Goal: Check status: Check status

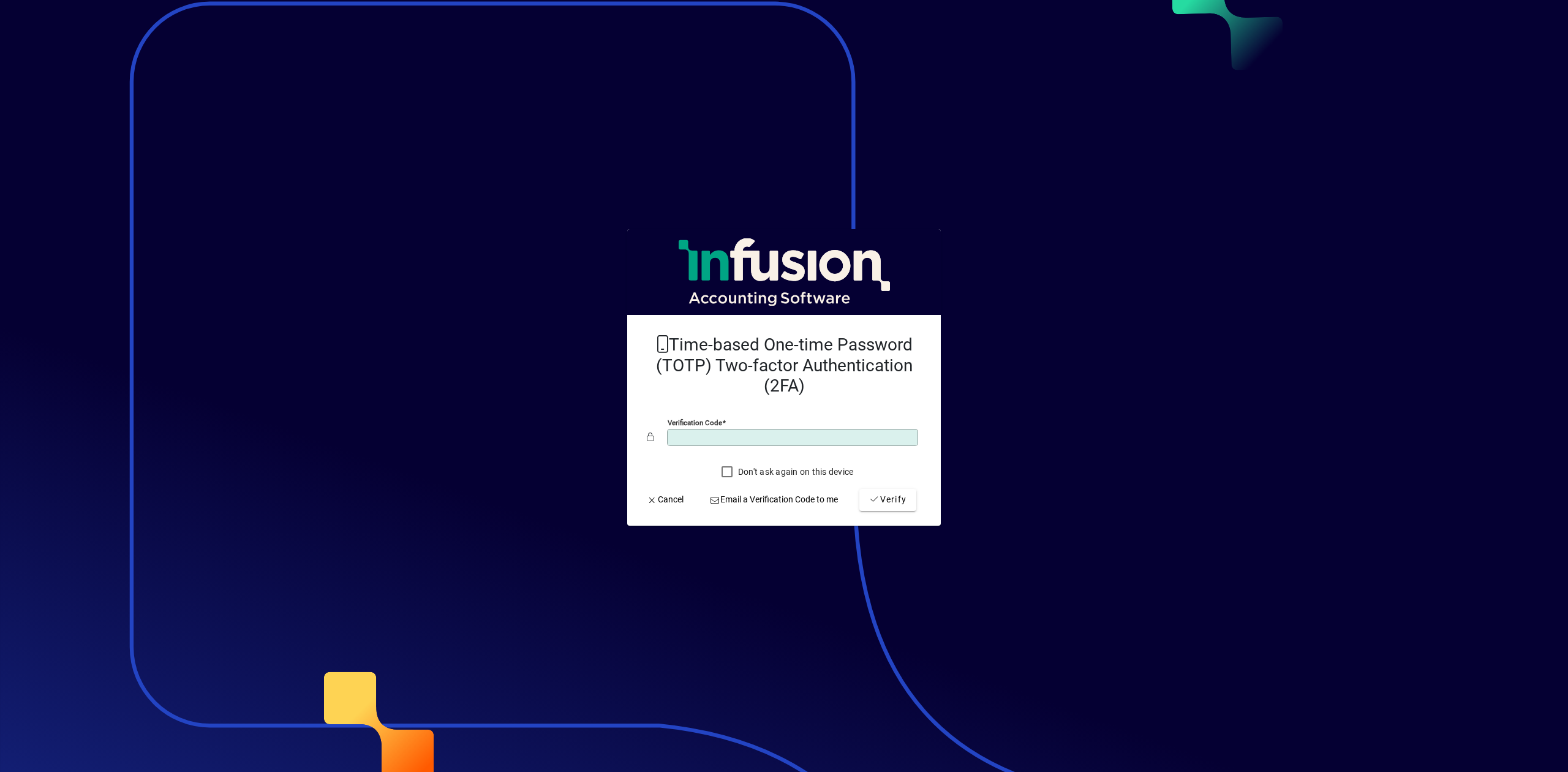
type input "******"
click at [859, 489] on button "Verify" at bounding box center [888, 499] width 57 height 22
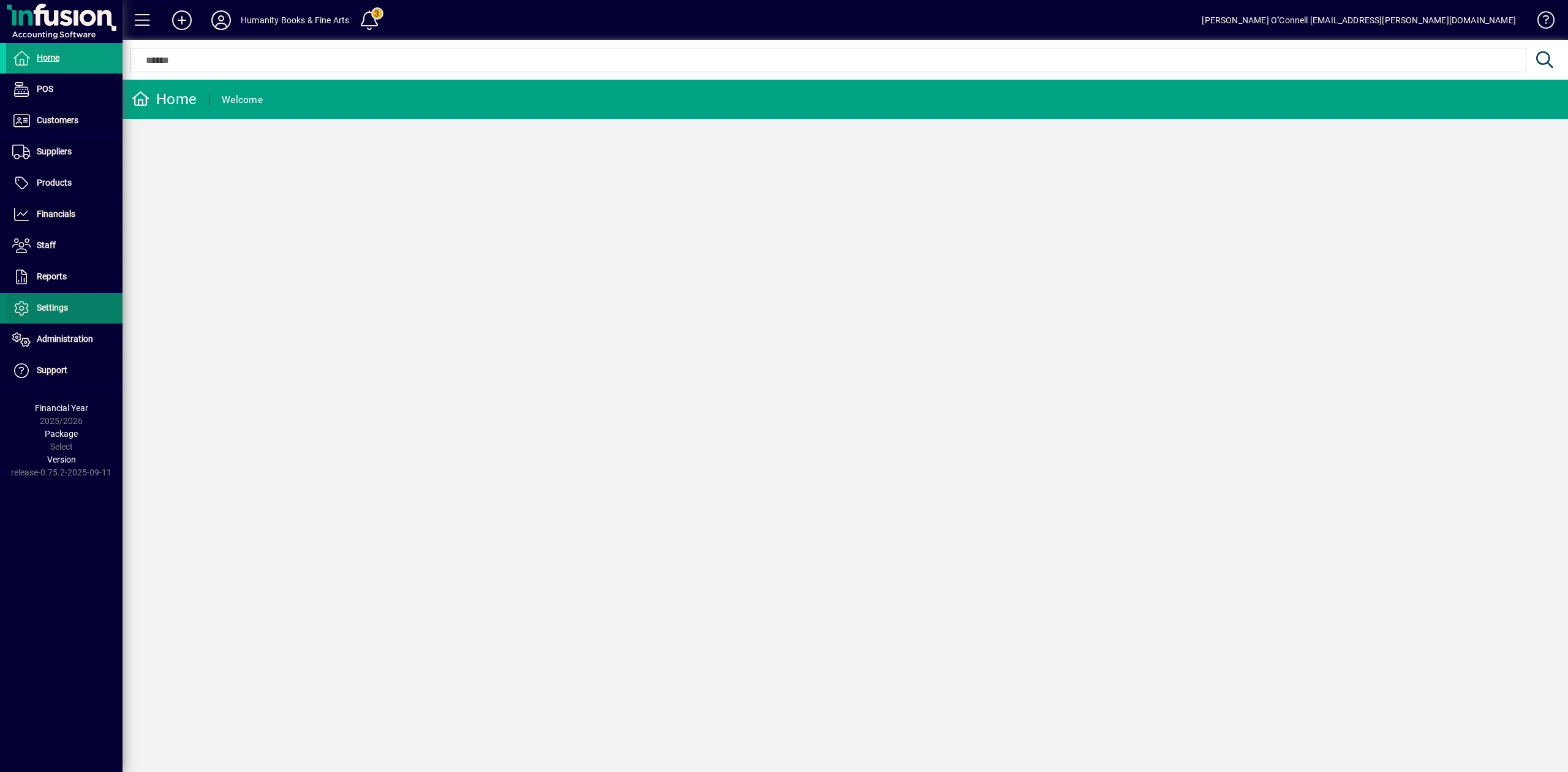
click at [69, 304] on span at bounding box center [65, 308] width 117 height 29
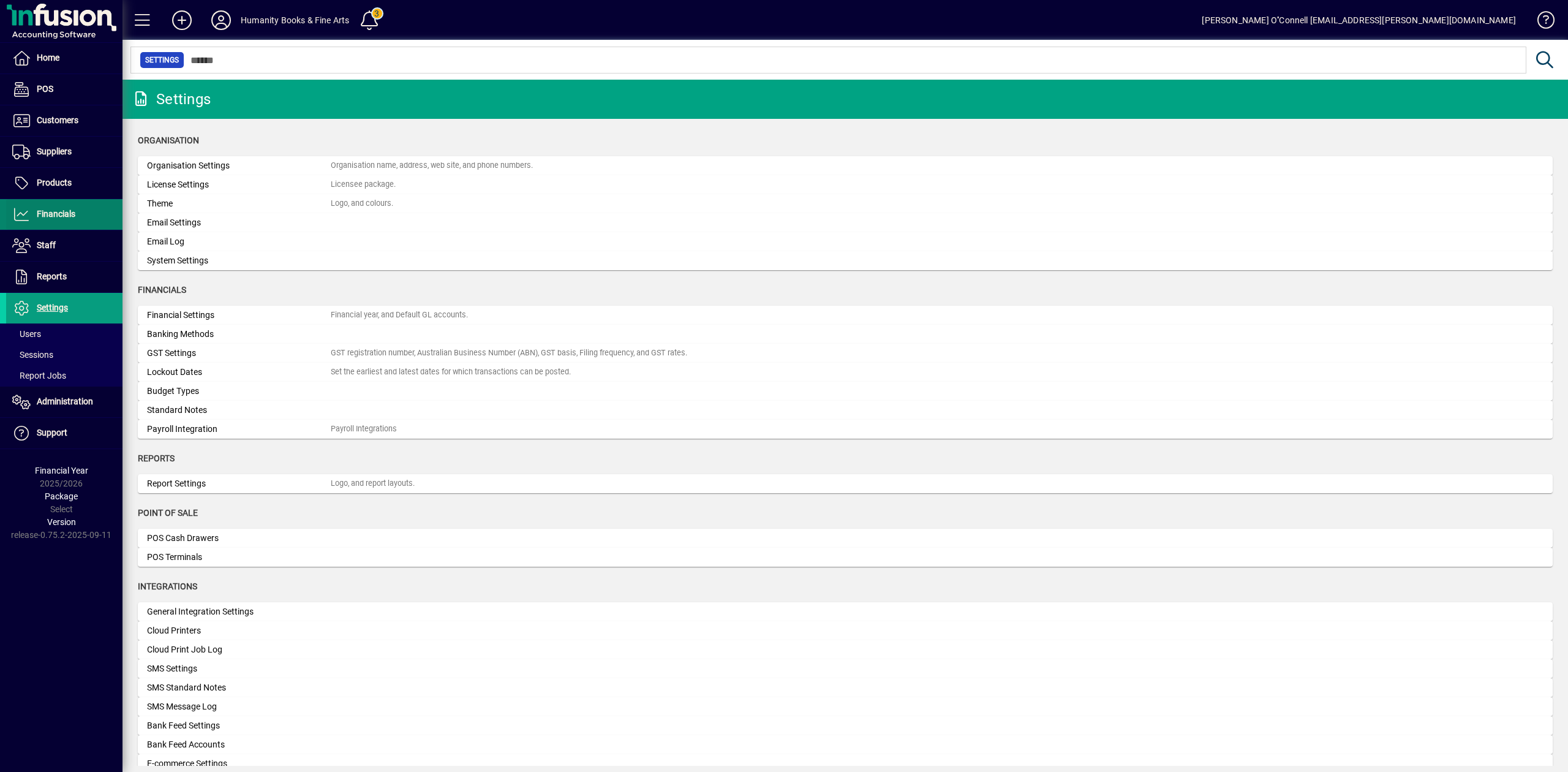
click at [44, 226] on span at bounding box center [65, 214] width 117 height 29
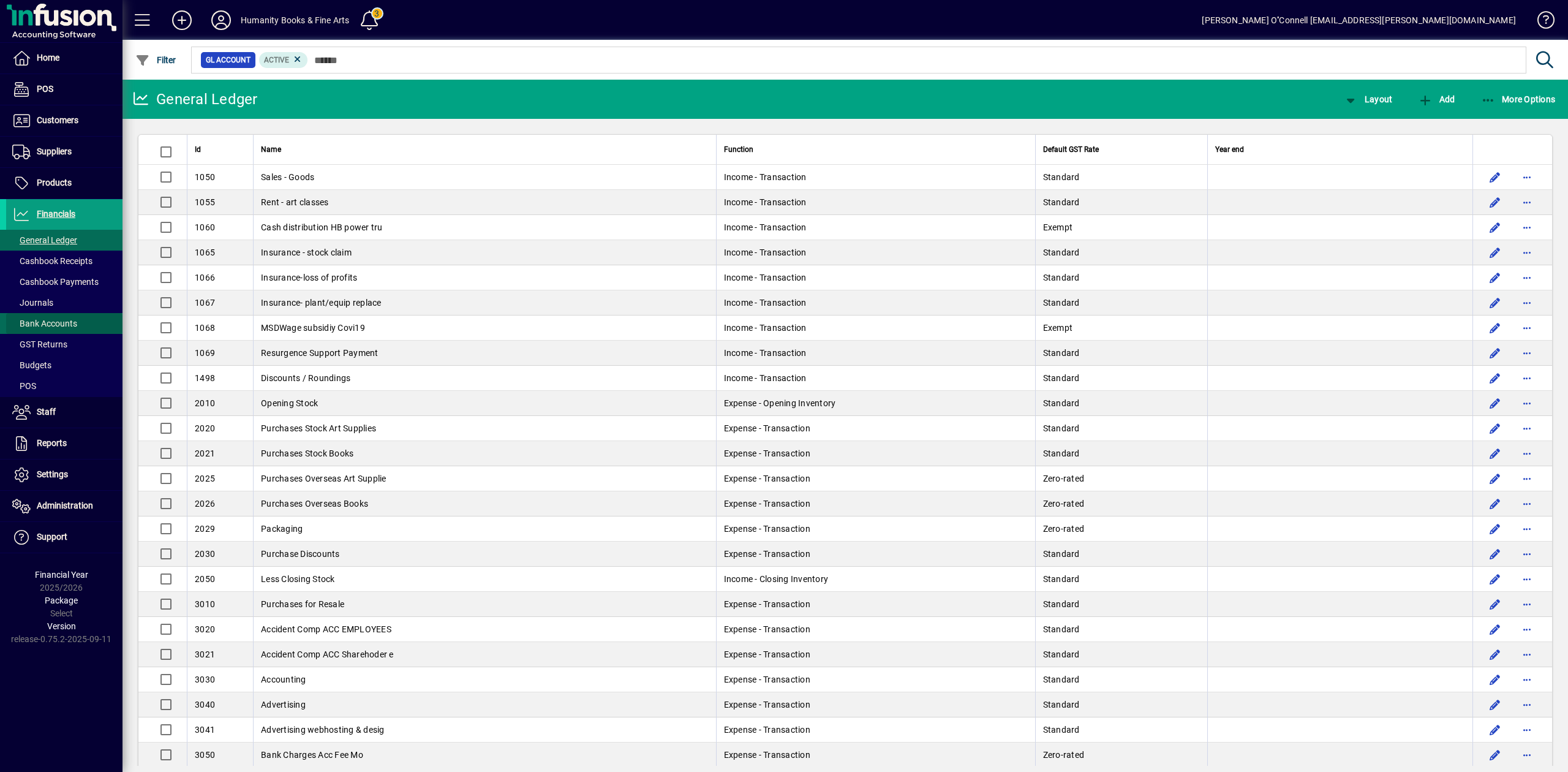
click at [46, 319] on span "Bank Accounts" at bounding box center [44, 323] width 65 height 10
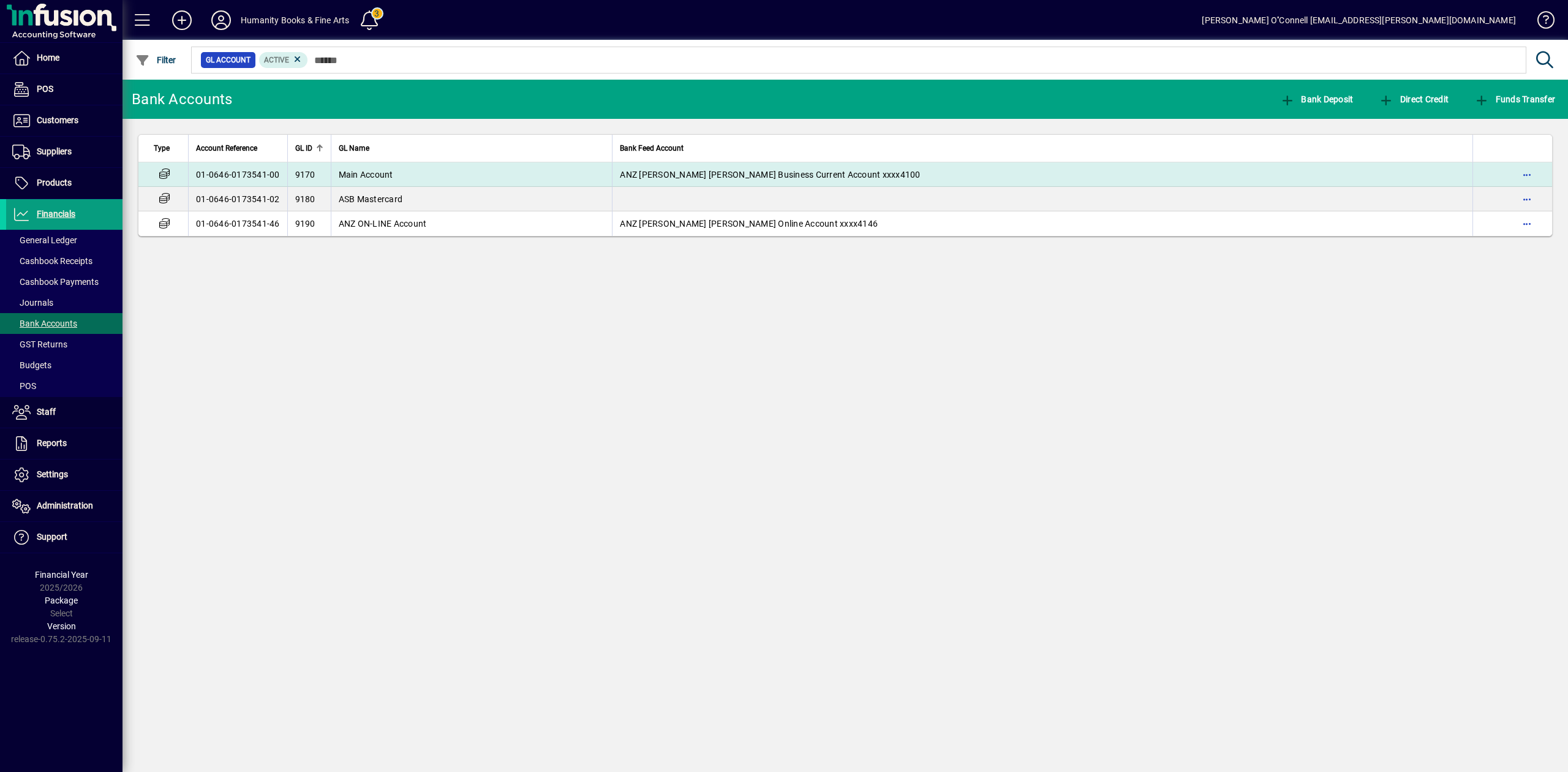
click at [680, 179] on span "ANZ [PERSON_NAME] [PERSON_NAME] Business Current Account xxxx4100" at bounding box center [769, 174] width 300 height 10
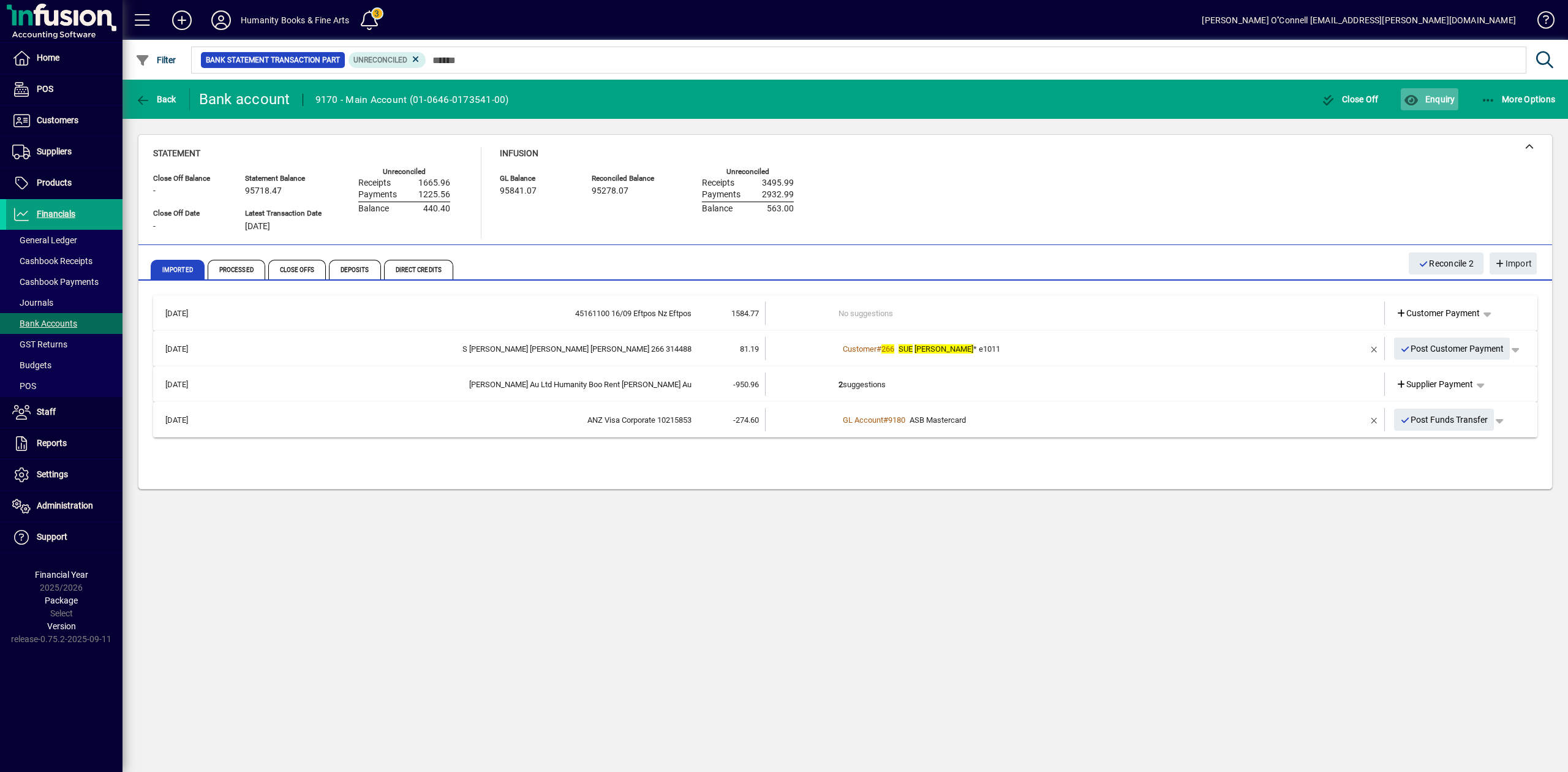
click at [1448, 101] on span "Enquiry" at bounding box center [1429, 99] width 51 height 10
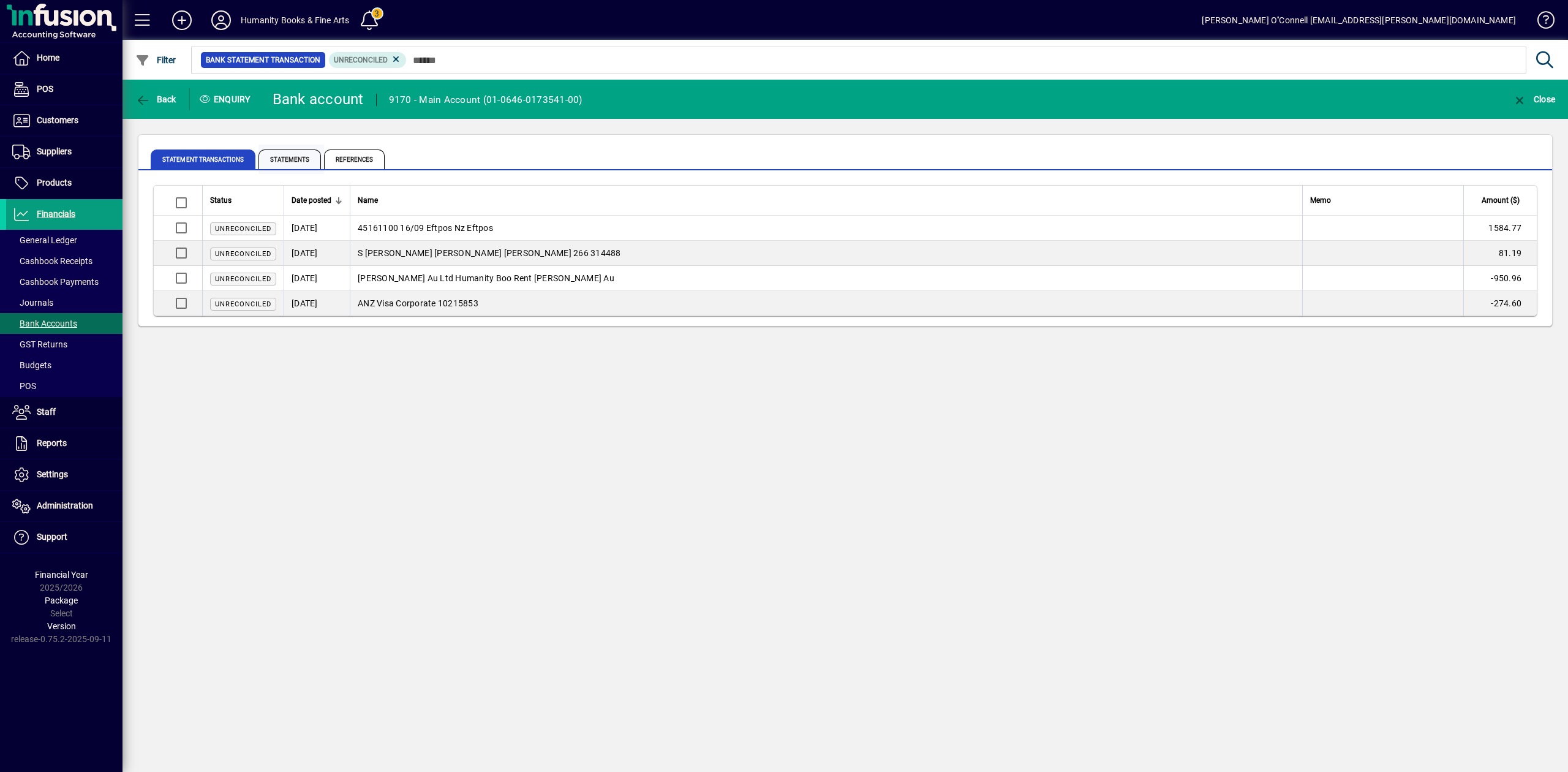
click at [293, 167] on span "Statements" at bounding box center [290, 159] width 63 height 20
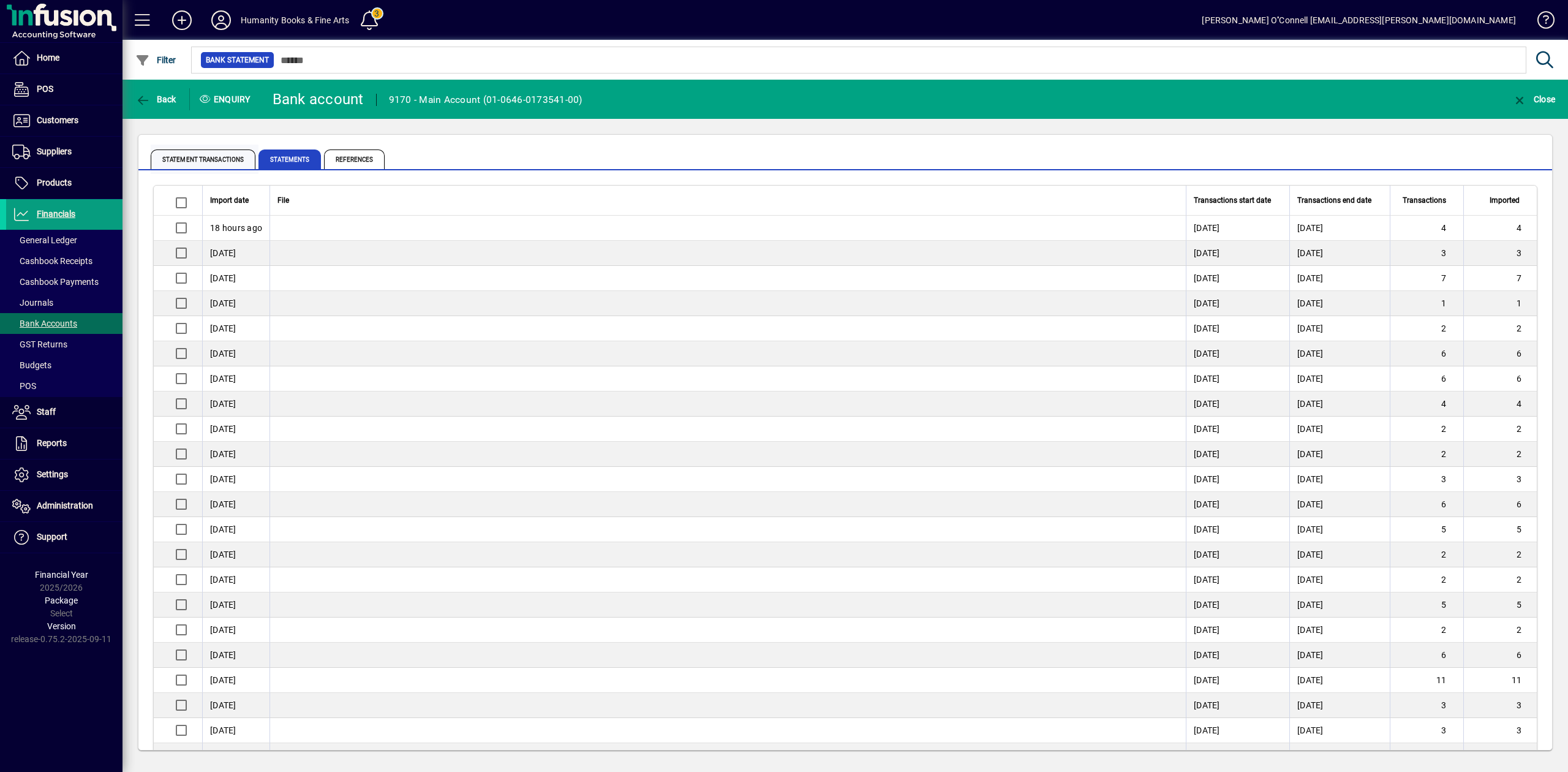
click at [227, 158] on span "Statement Transactions" at bounding box center [203, 159] width 105 height 20
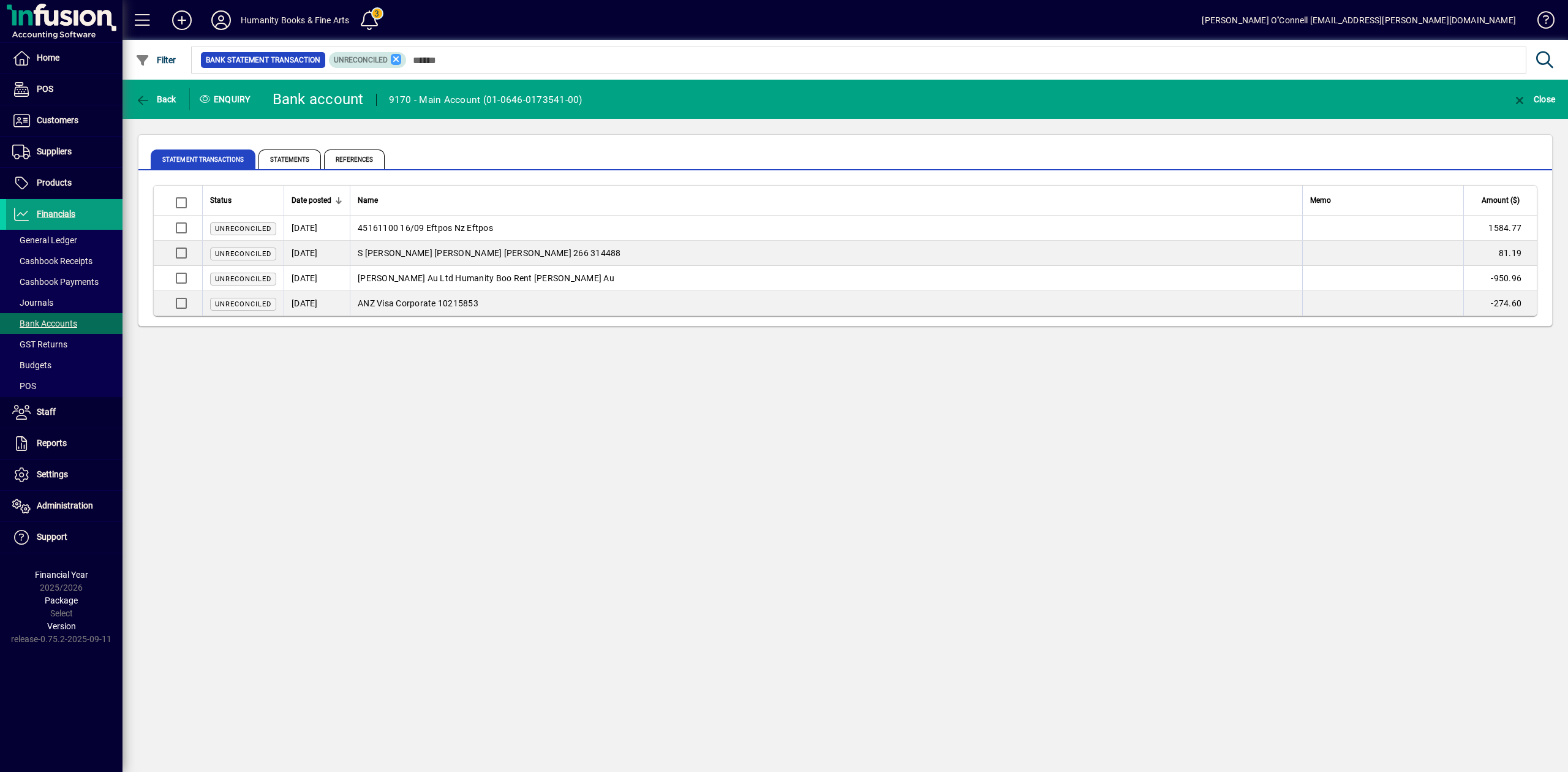
click at [397, 57] on icon at bounding box center [395, 59] width 11 height 11
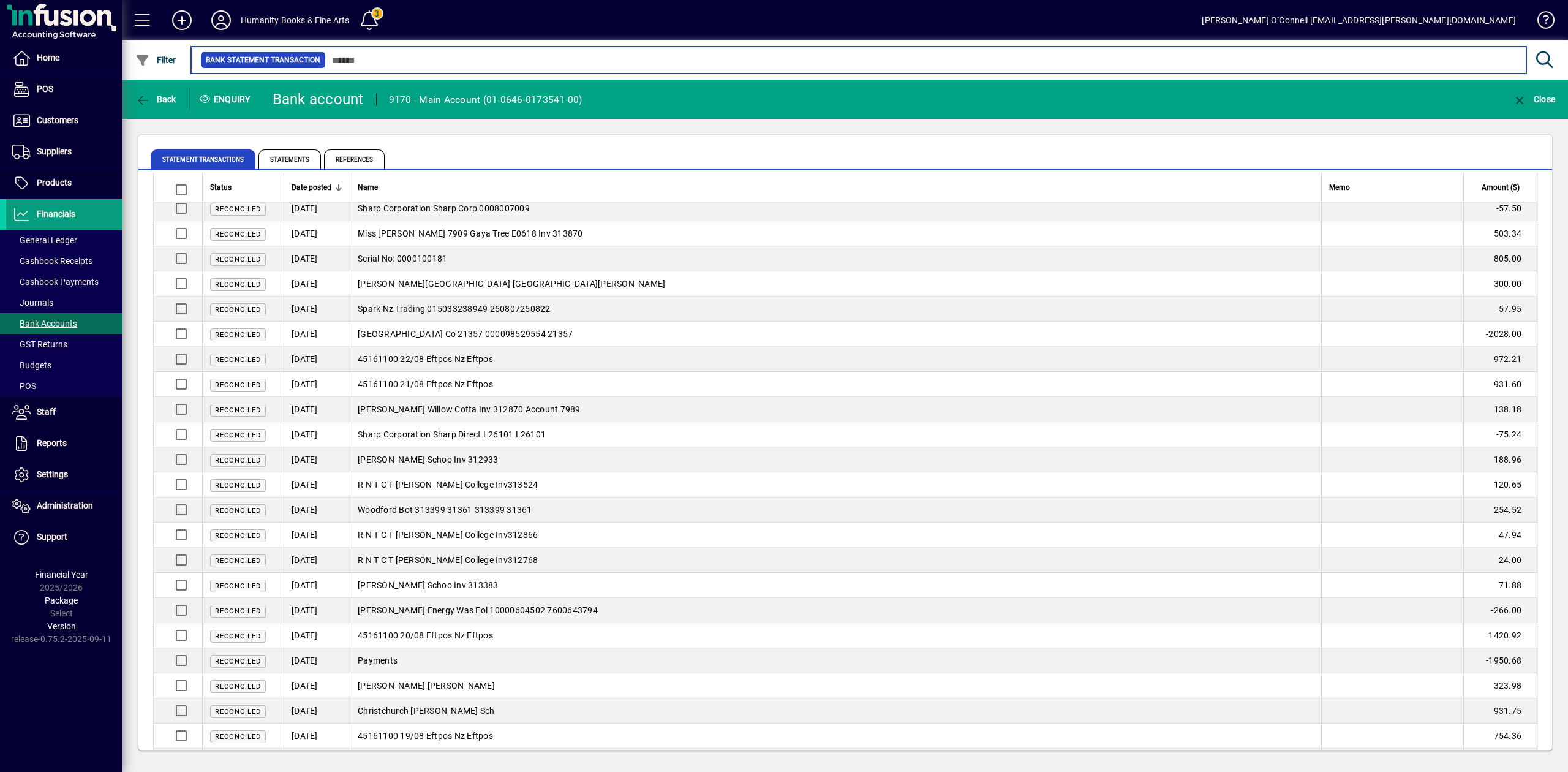
scroll to position [2042, 0]
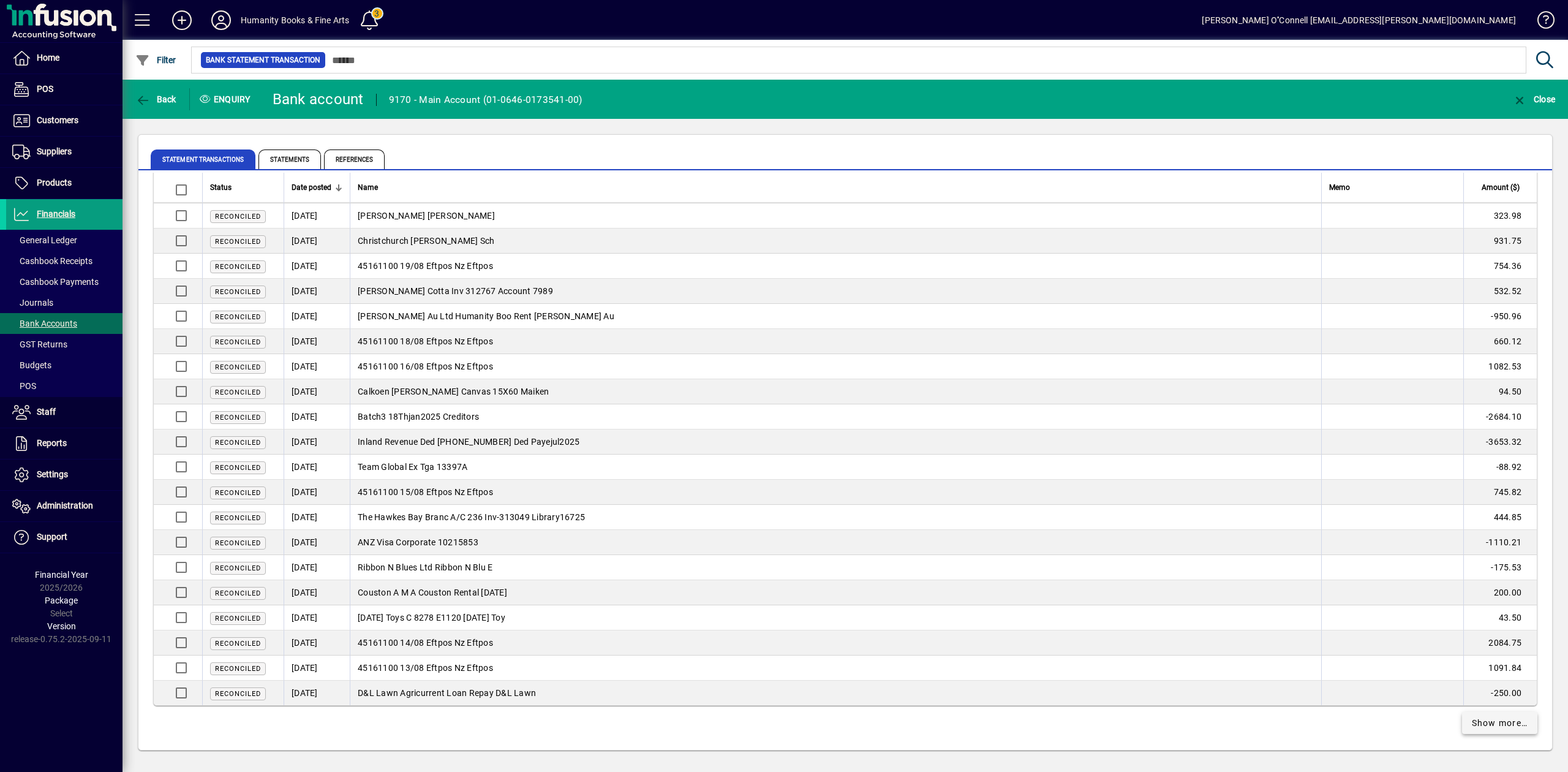
click at [1488, 724] on span "Show more…" at bounding box center [1500, 723] width 56 height 13
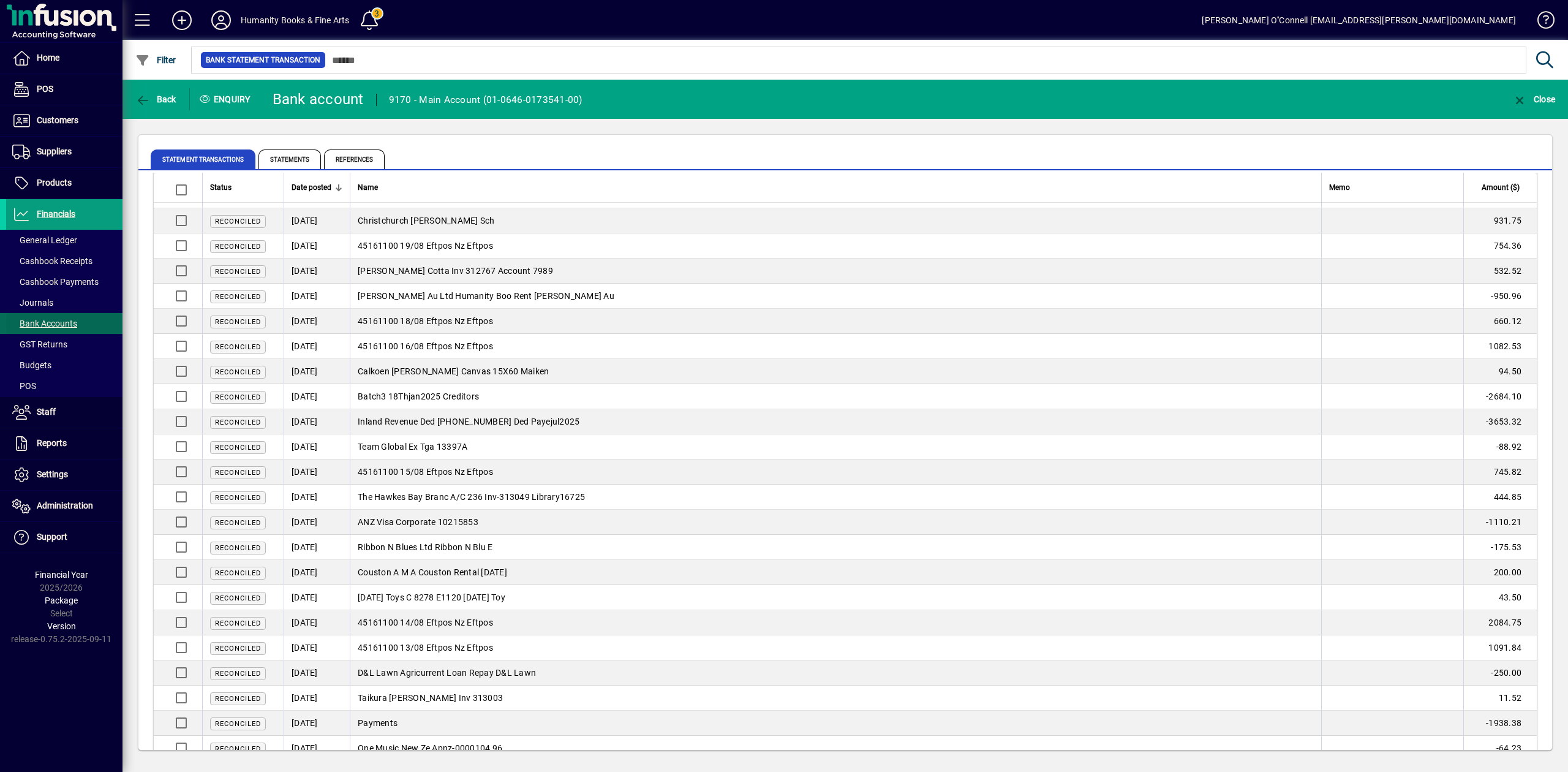
click at [60, 321] on span "Bank Accounts" at bounding box center [44, 323] width 65 height 10
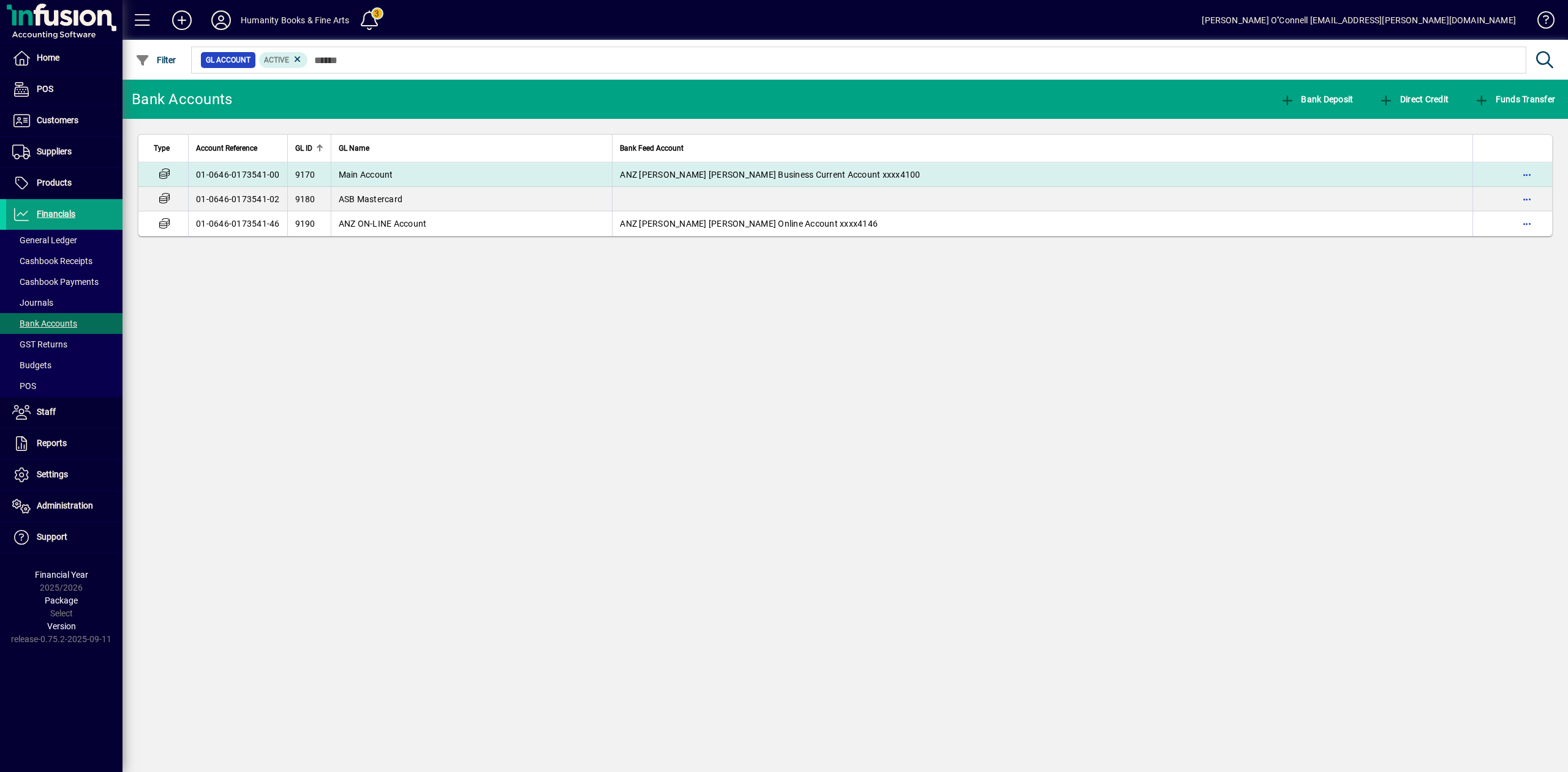
click at [245, 177] on td "01-0646-0173541-00" at bounding box center [238, 174] width 100 height 25
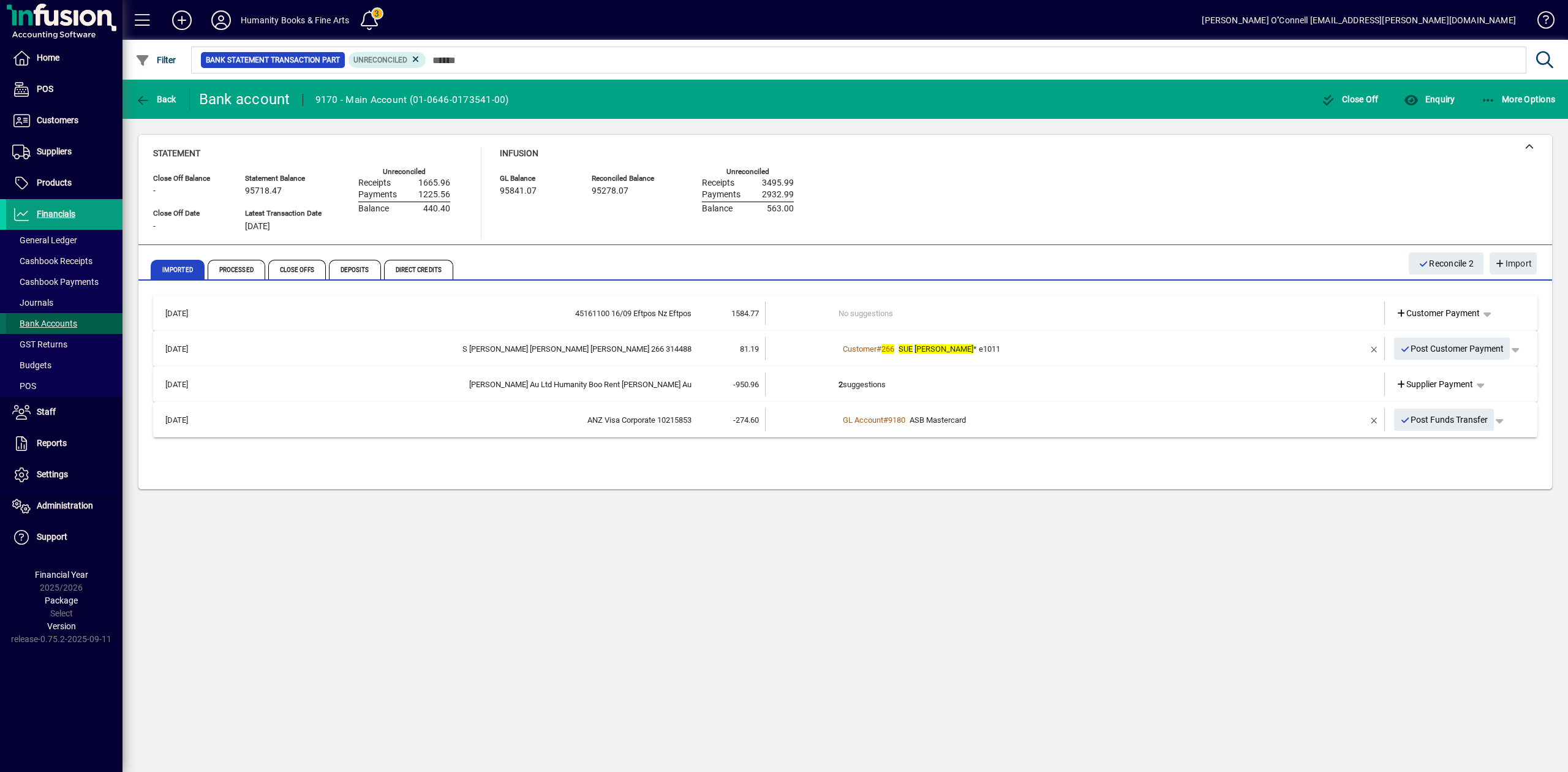
click at [45, 322] on span "Bank Accounts" at bounding box center [44, 323] width 65 height 10
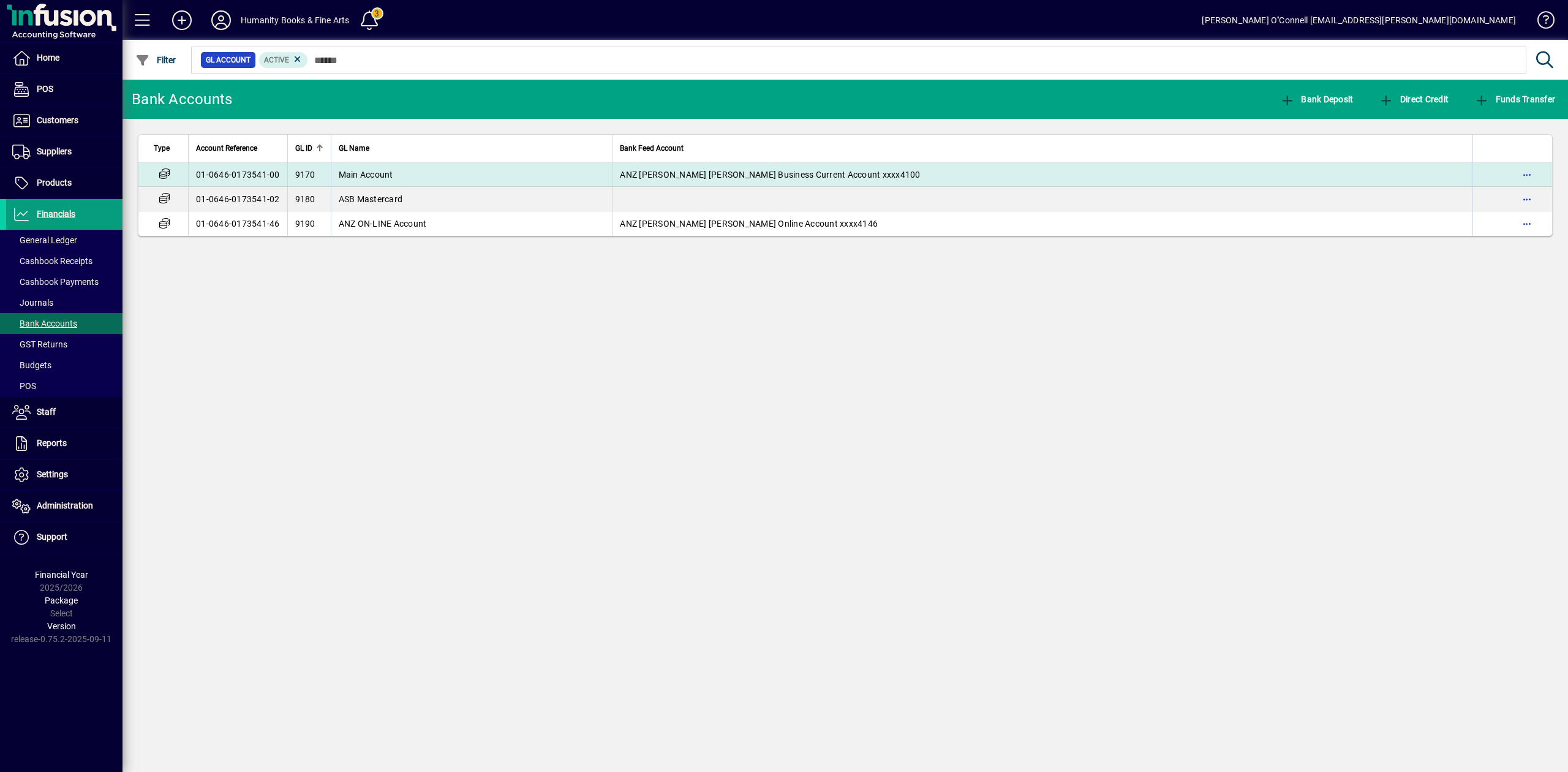
click at [259, 174] on td "01-0646-0173541-00" at bounding box center [238, 174] width 100 height 25
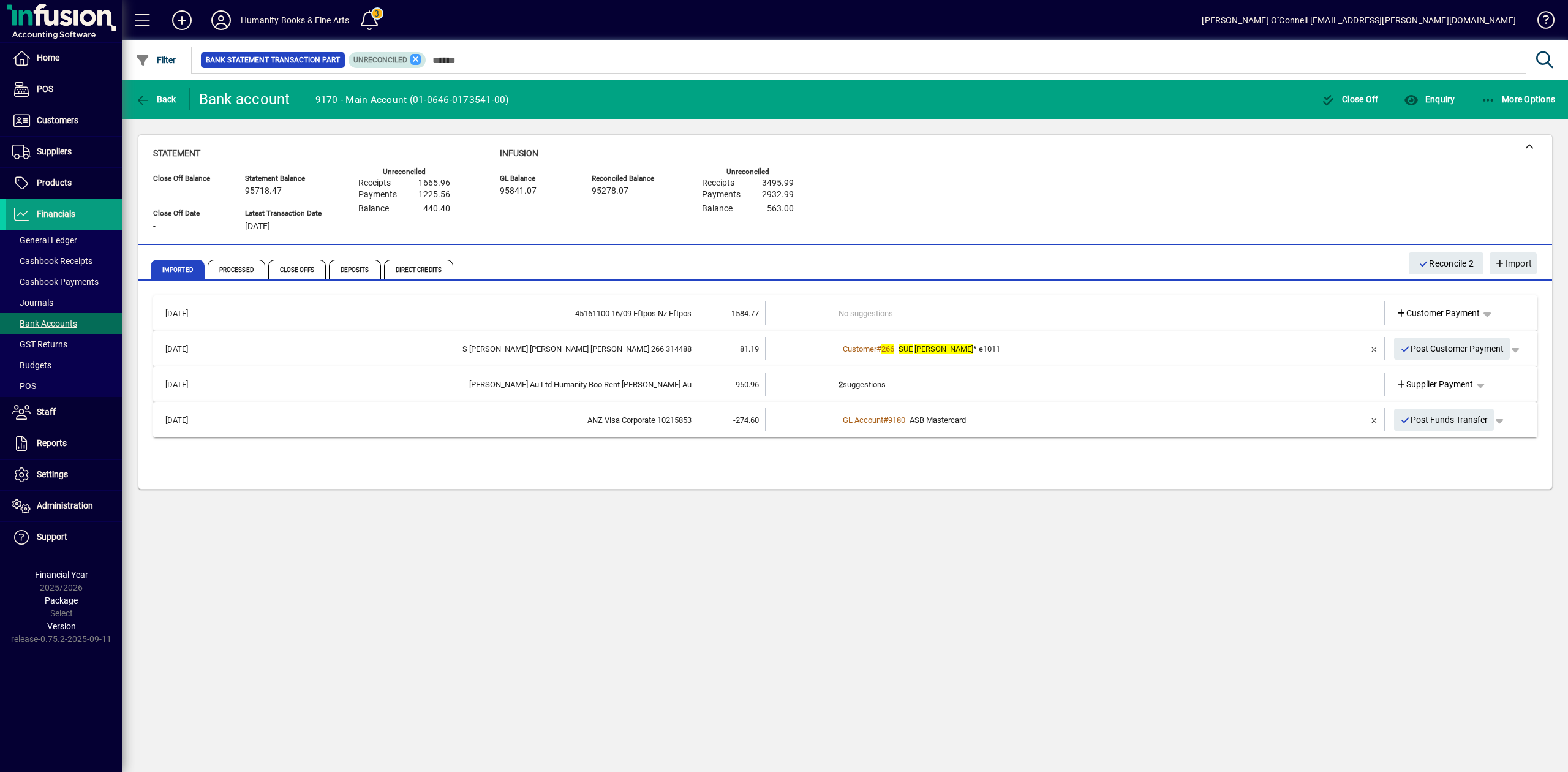
click at [416, 57] on icon at bounding box center [415, 59] width 11 height 11
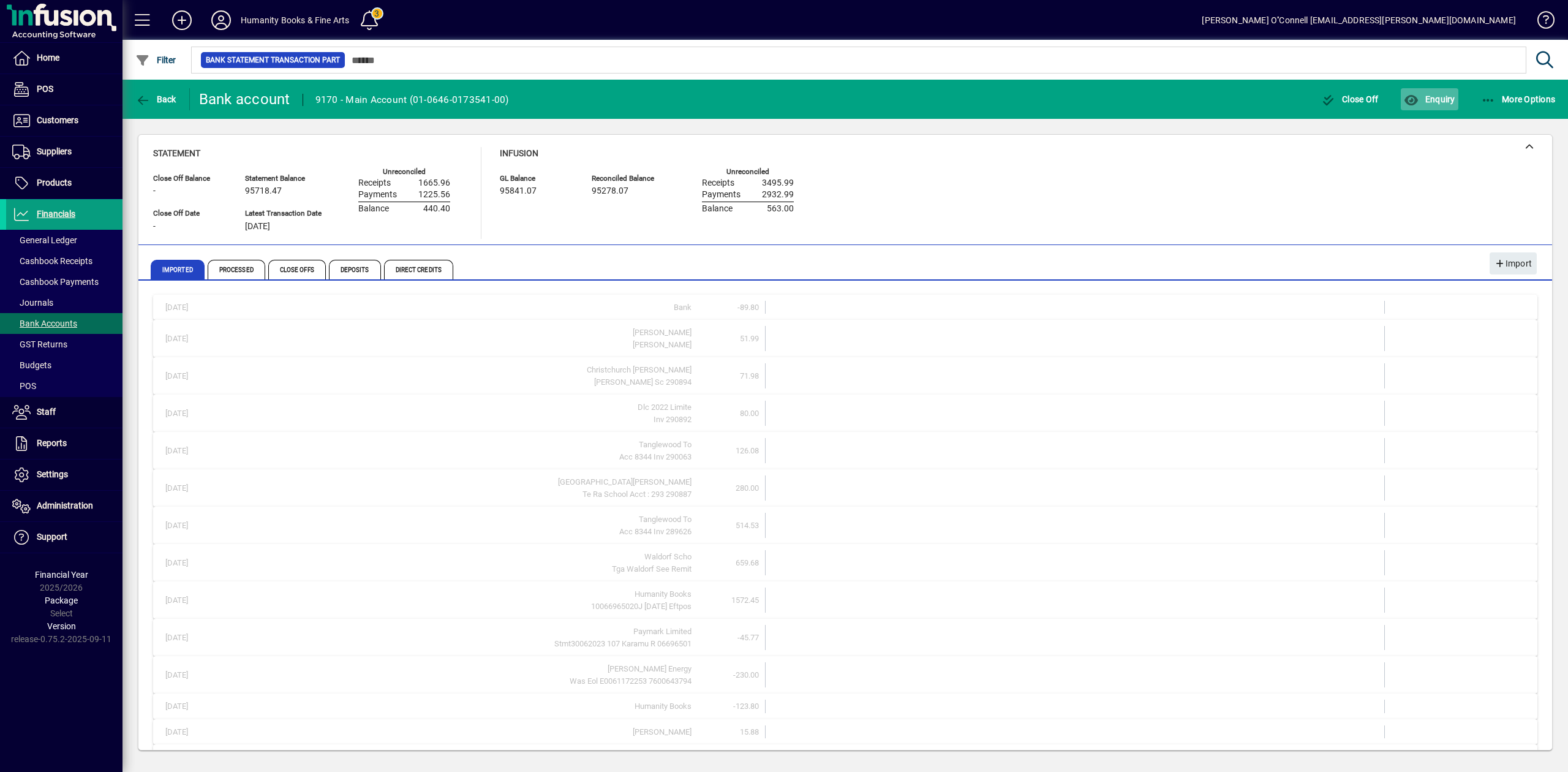
click at [1433, 101] on span "Enquiry" at bounding box center [1429, 99] width 51 height 10
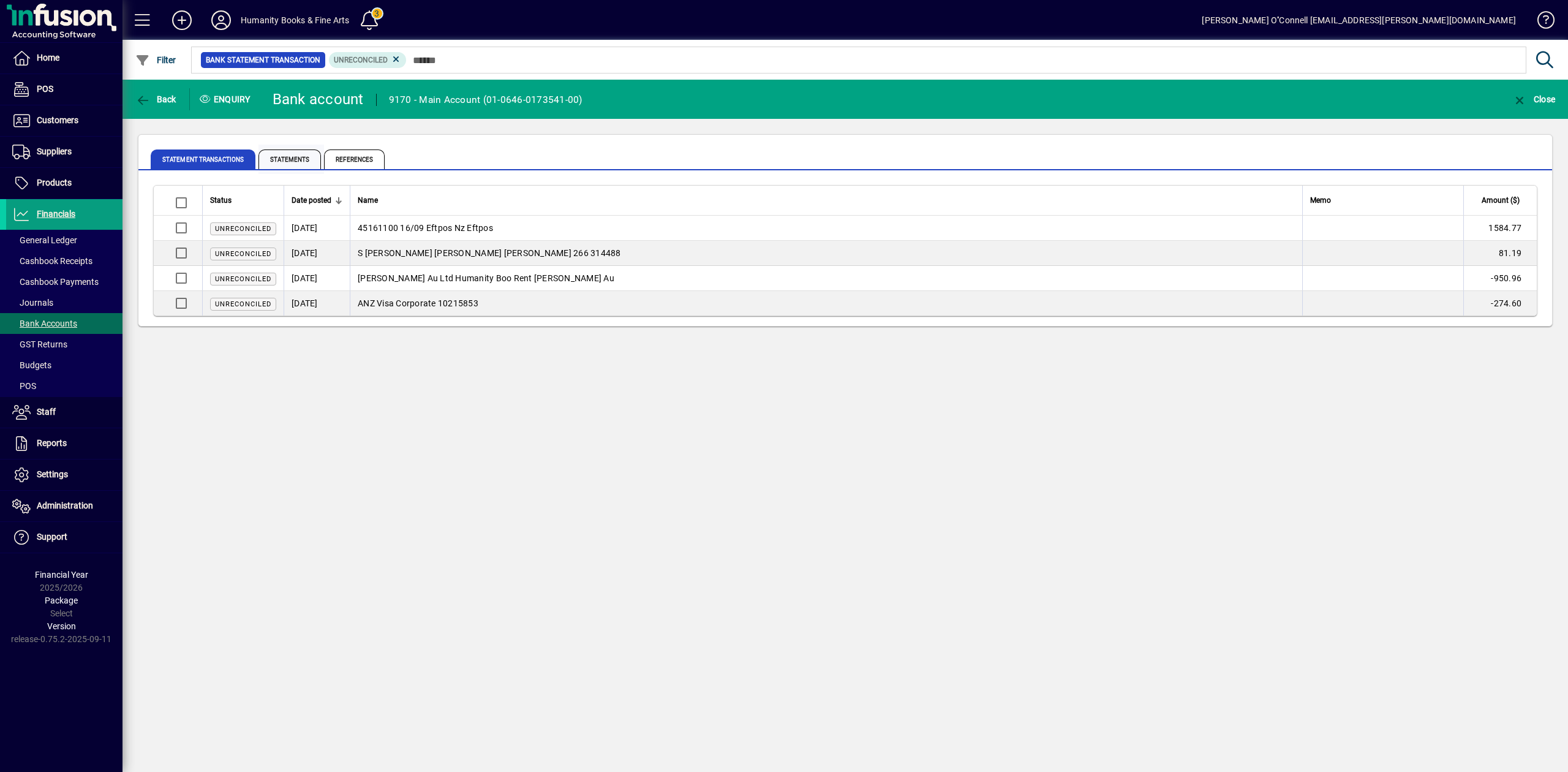
click at [293, 155] on span "Statements" at bounding box center [290, 159] width 63 height 20
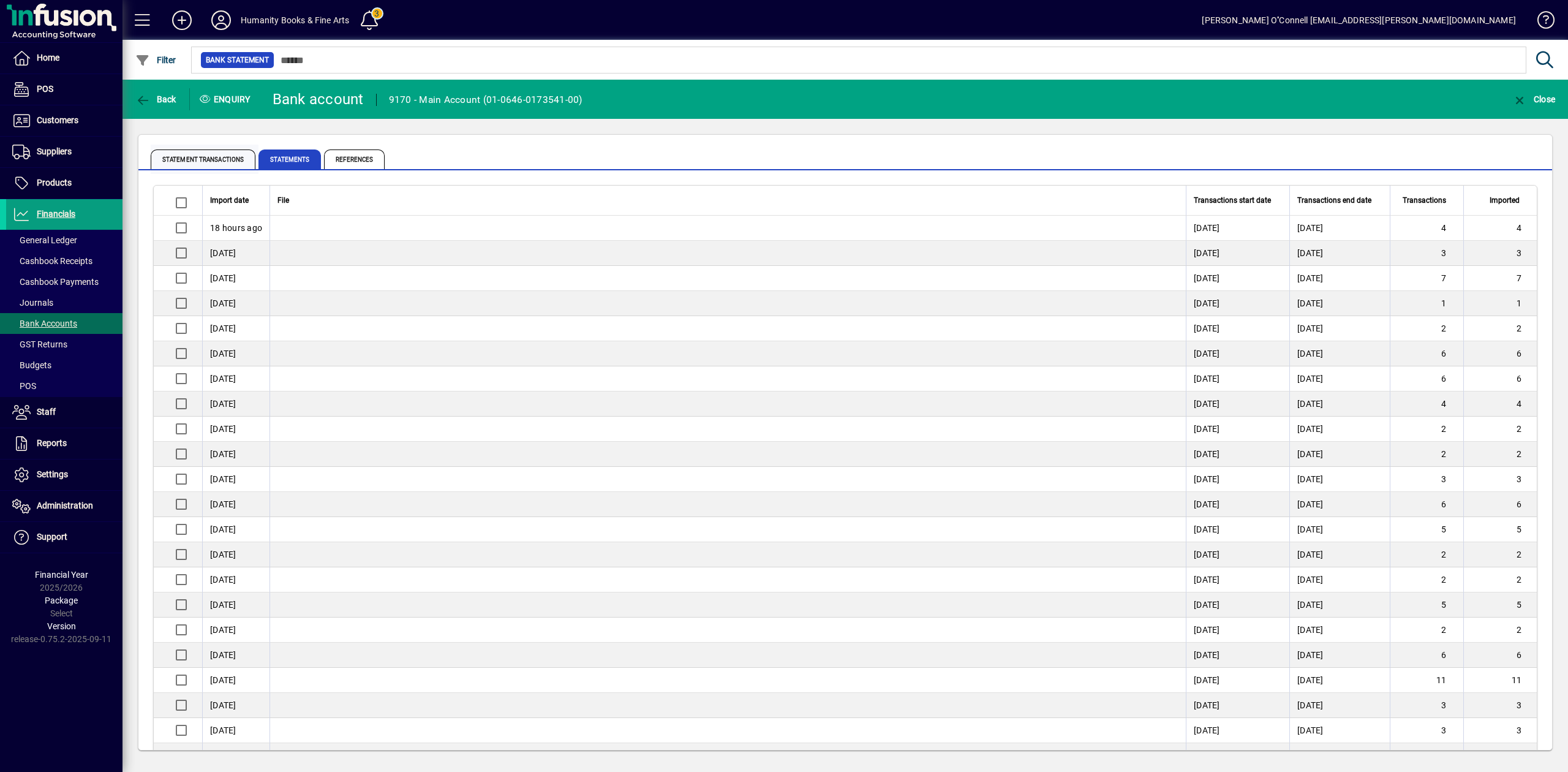
click at [224, 157] on span "Statement Transactions" at bounding box center [203, 159] width 105 height 20
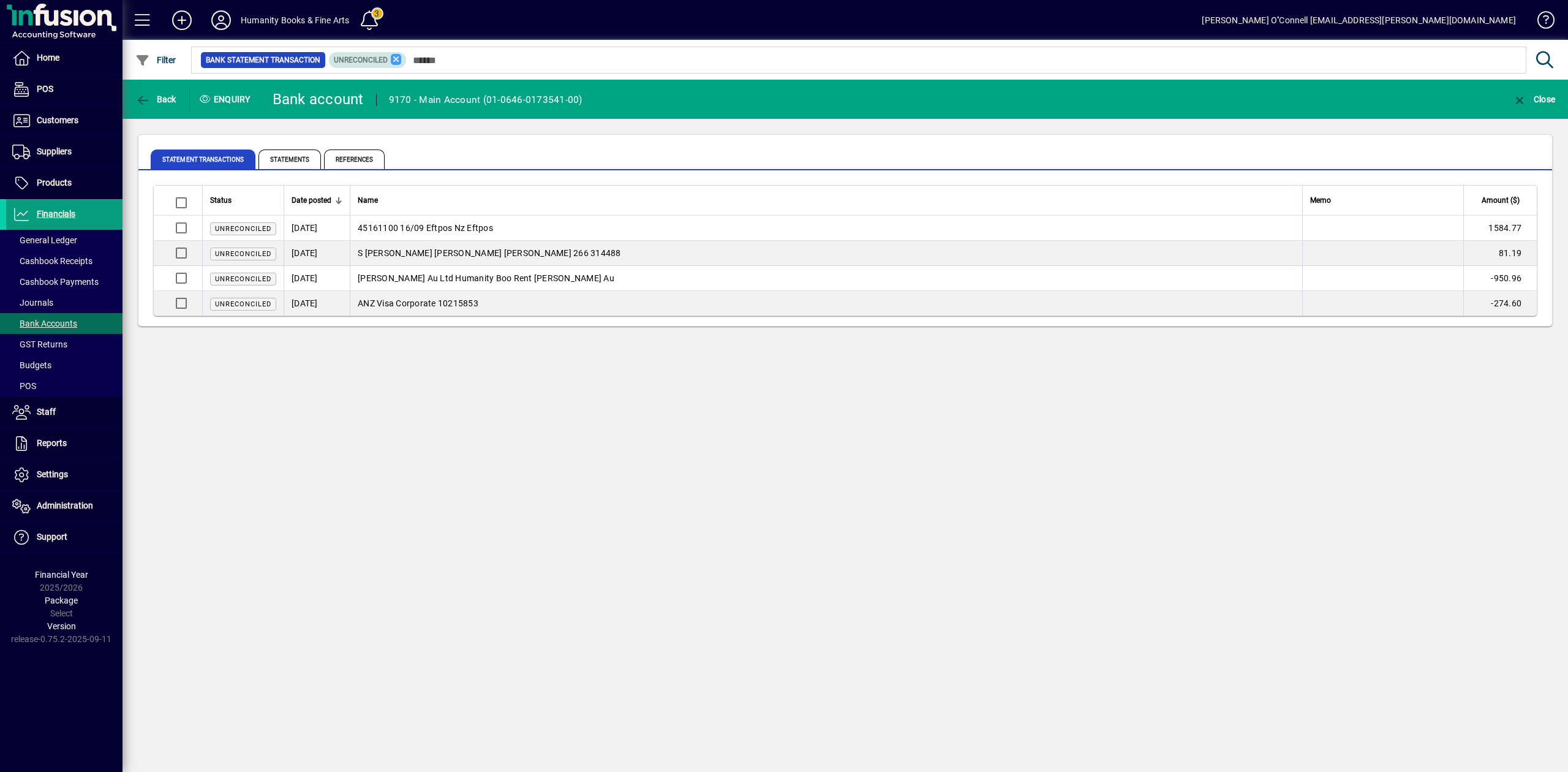
click at [397, 60] on icon at bounding box center [395, 59] width 11 height 11
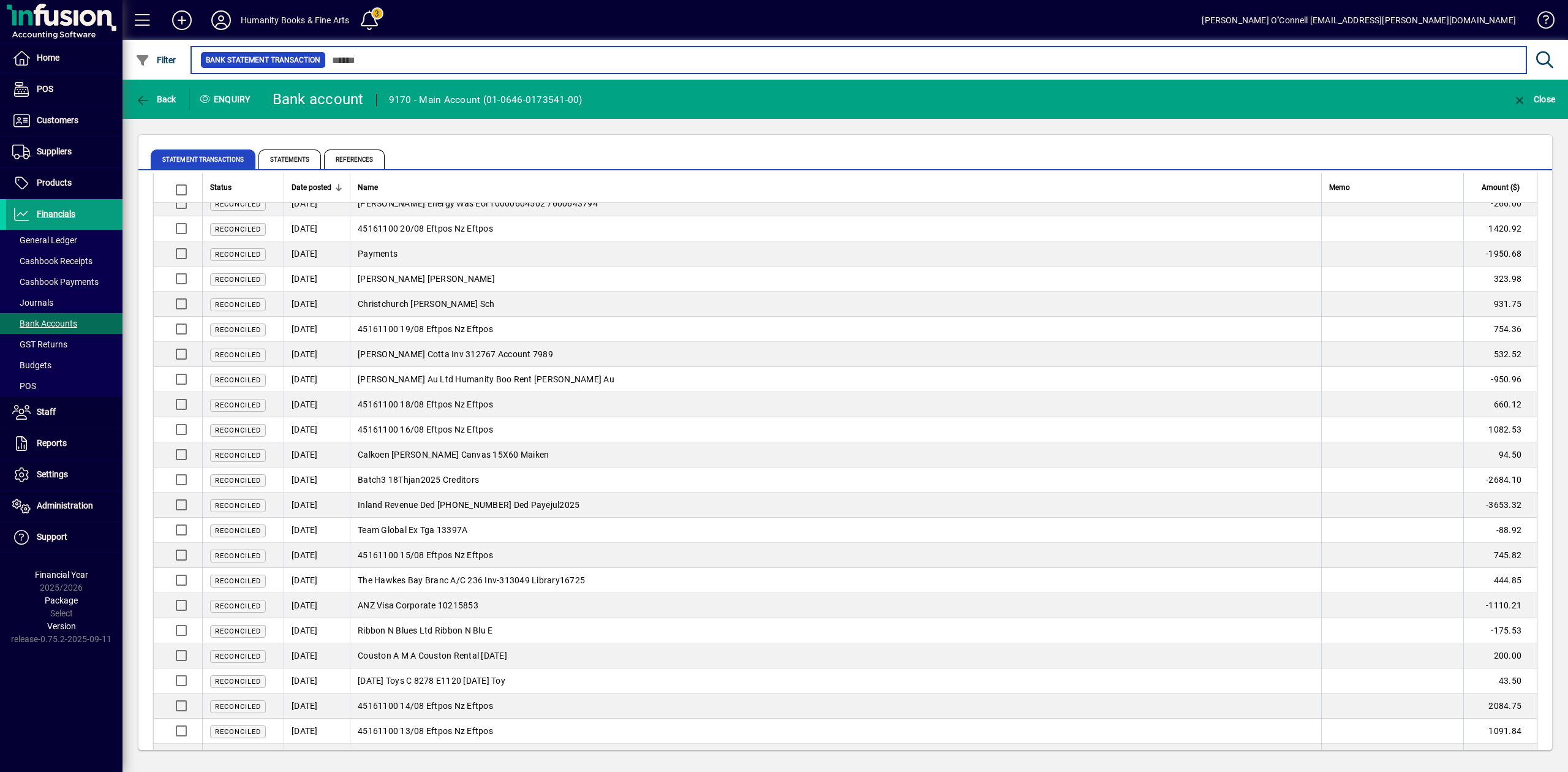
scroll to position [2042, 0]
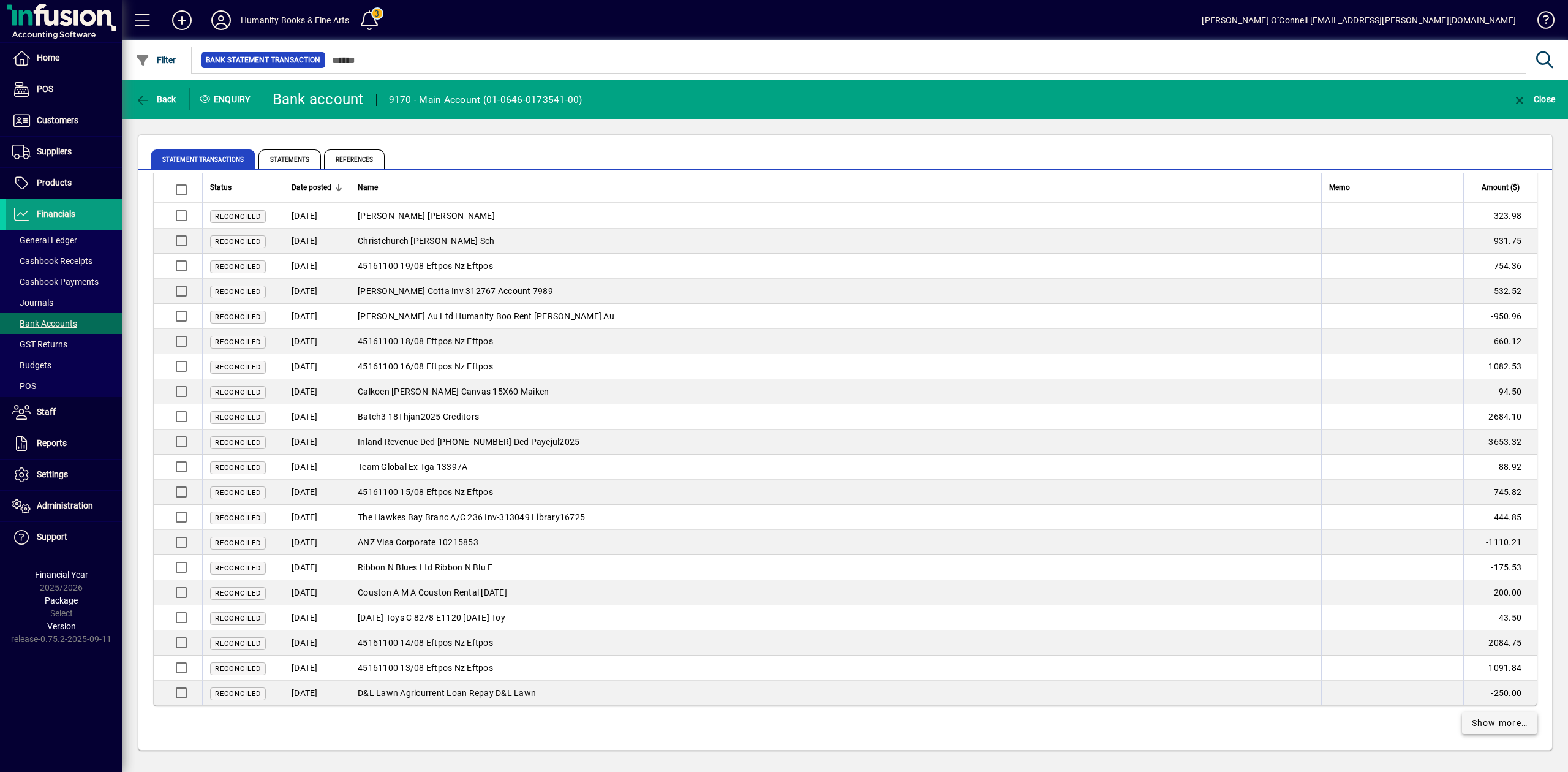
click at [1501, 724] on span "Show more…" at bounding box center [1500, 723] width 56 height 13
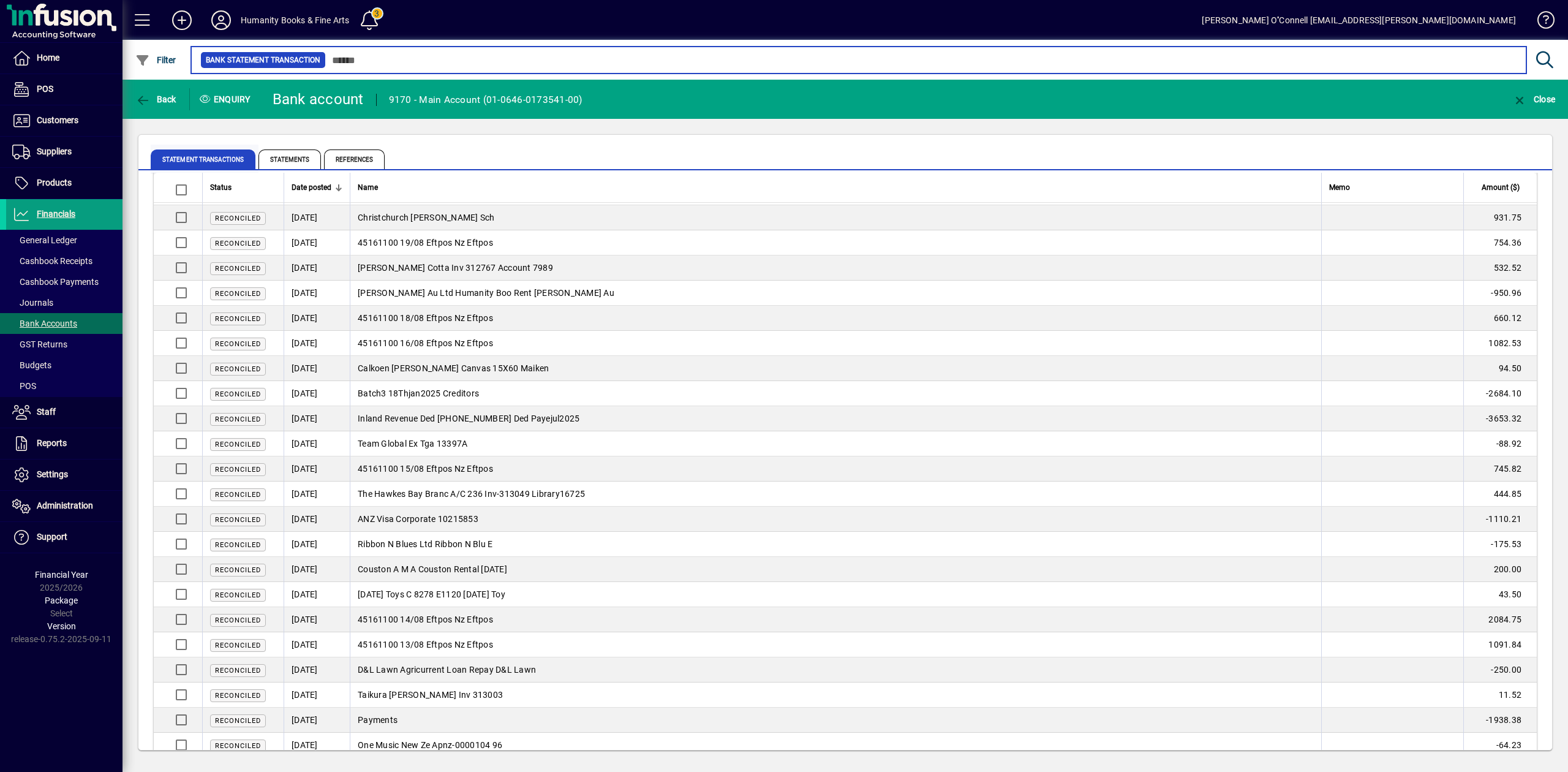
scroll to position [2042, 0]
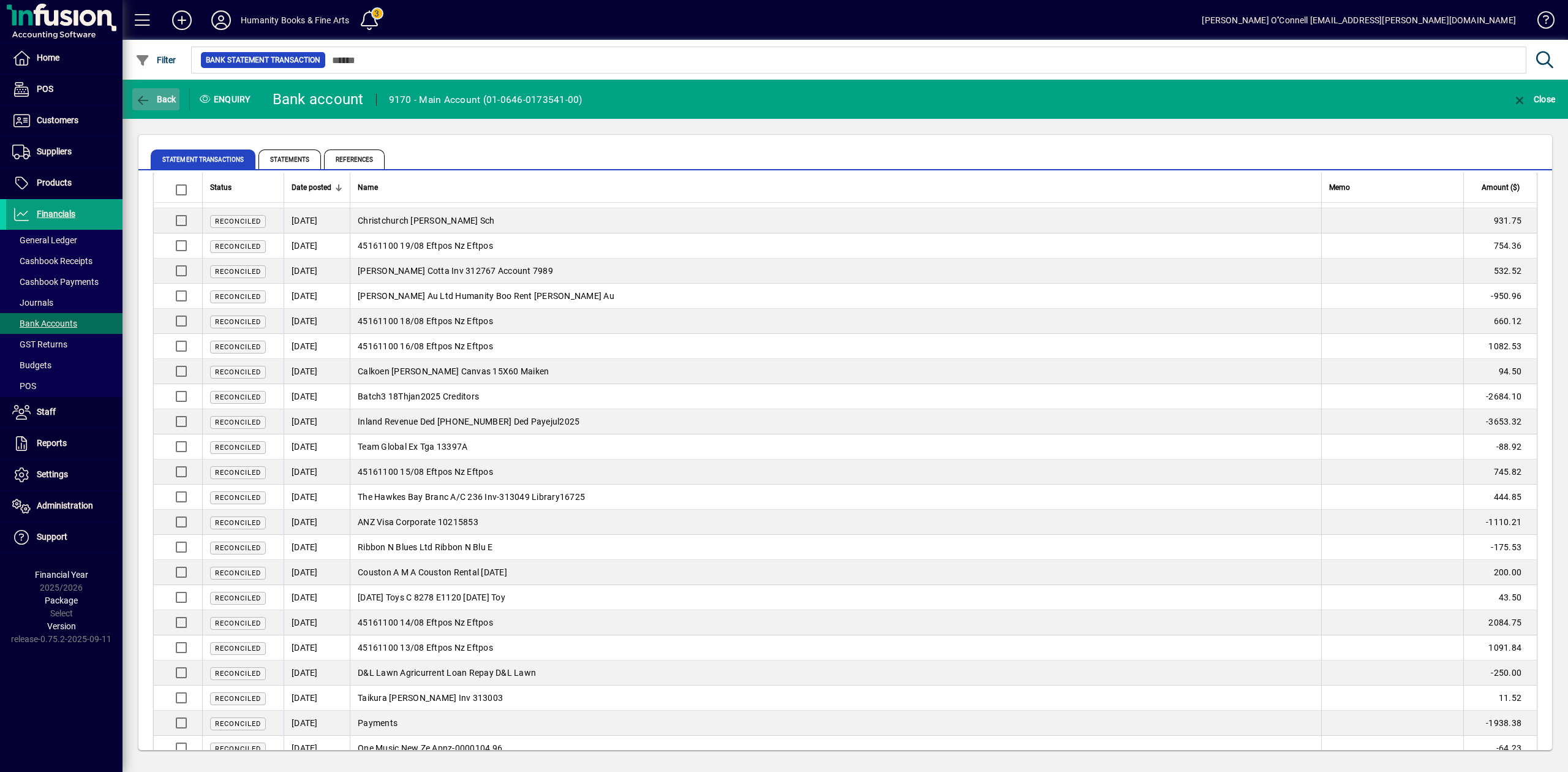
click at [162, 101] on span "Back" at bounding box center [156, 99] width 41 height 10
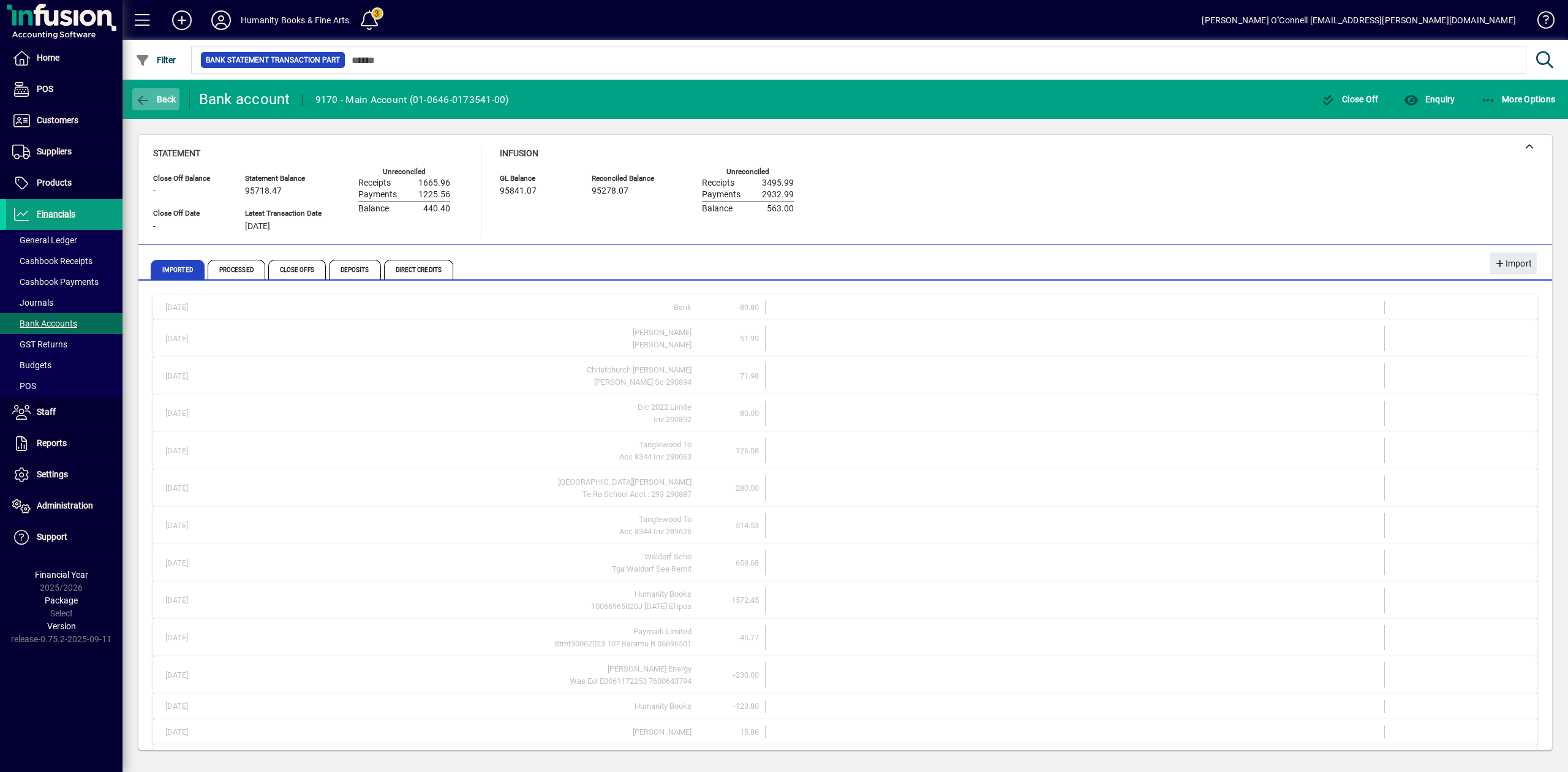
click at [162, 96] on span "Back" at bounding box center [156, 99] width 41 height 10
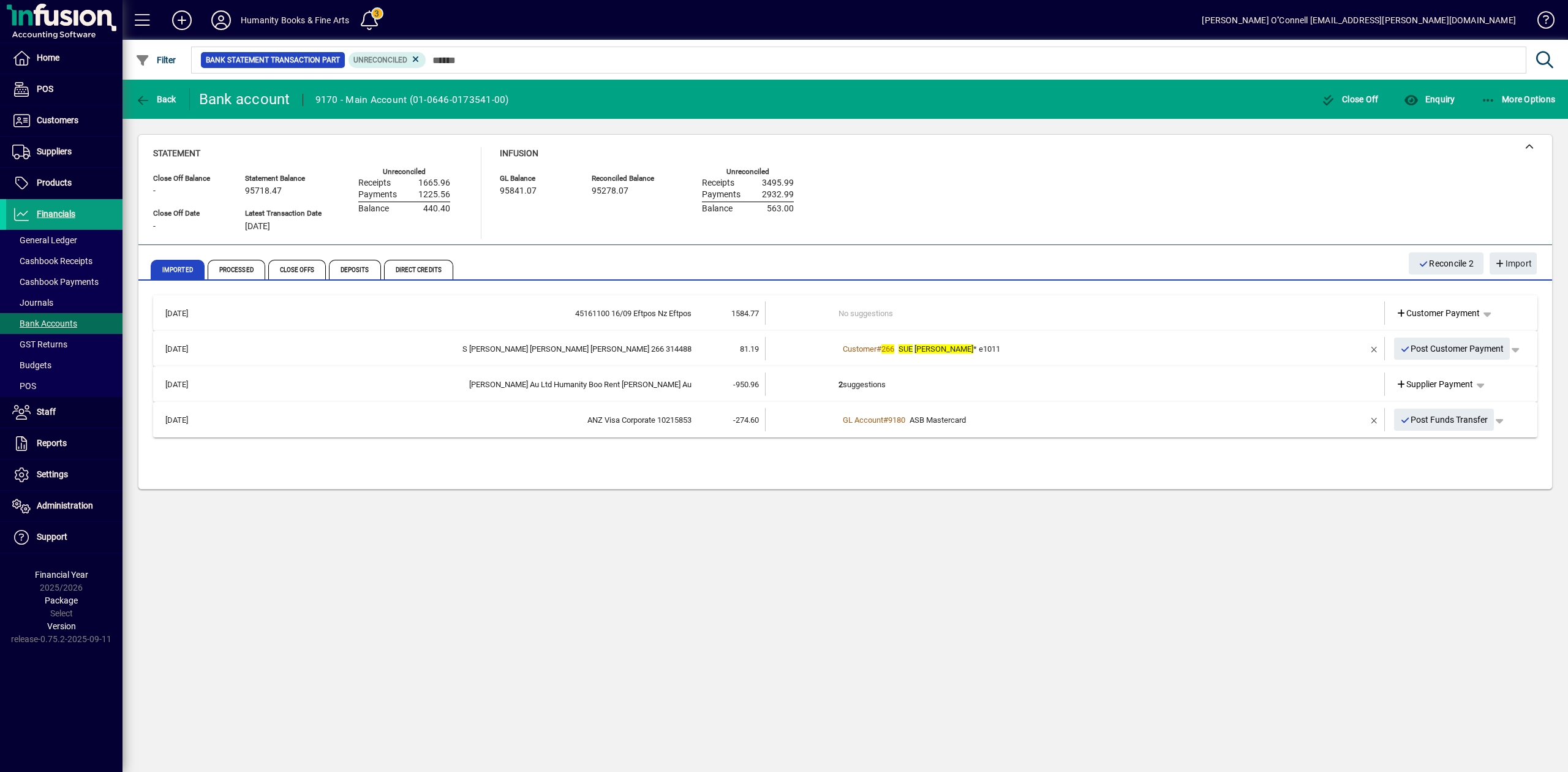
drag, startPoint x: 1567, startPoint y: 319, endPoint x: 1567, endPoint y: 202, distance: 117.0
